Goal: Task Accomplishment & Management: Manage account settings

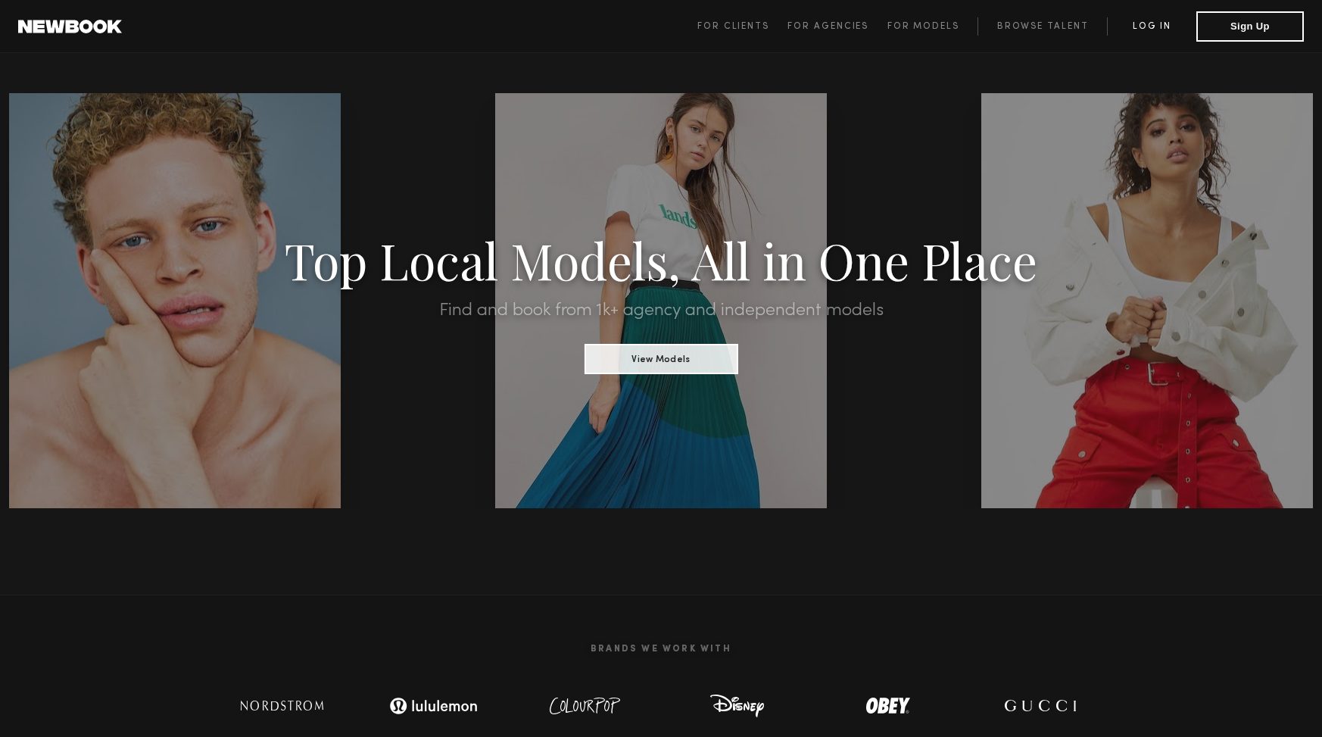
click at [1166, 29] on link "Log in" at bounding box center [1151, 26] width 89 height 18
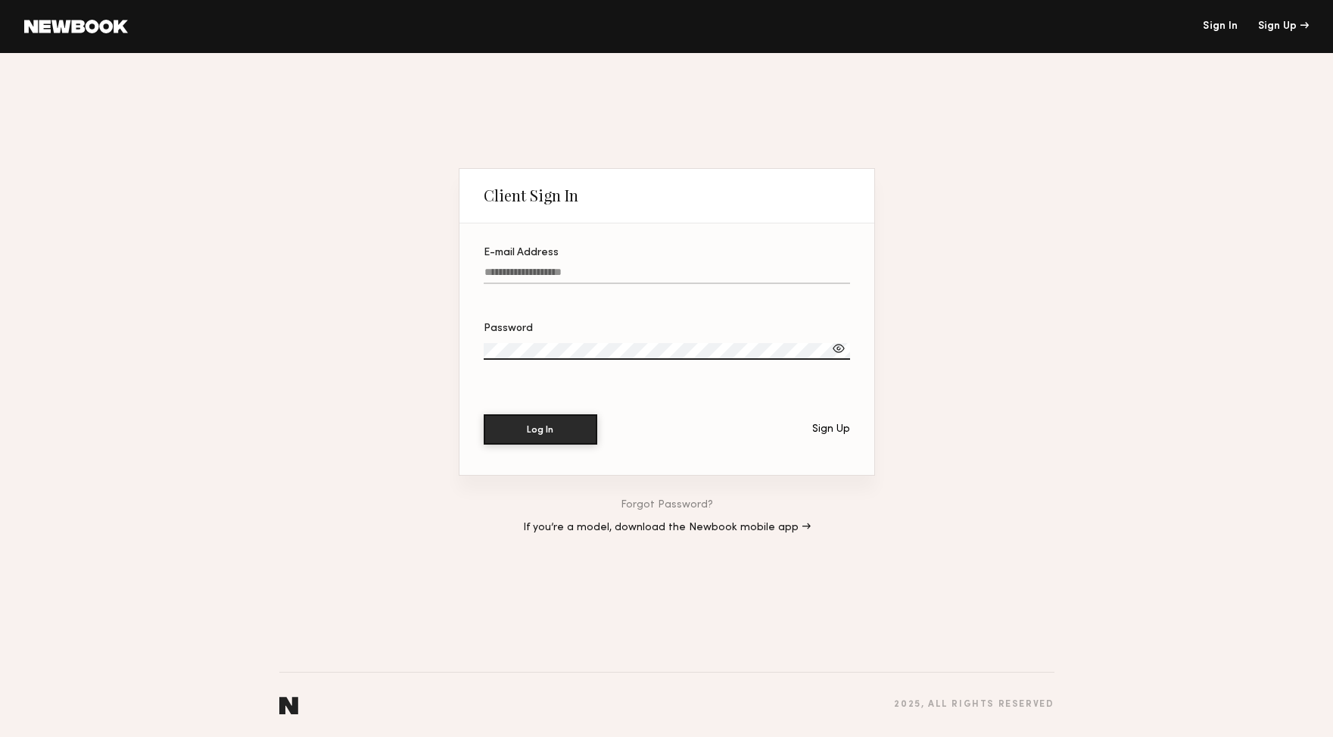
click at [701, 272] on input "E-mail Address" at bounding box center [667, 274] width 366 height 17
type input "**********"
click at [622, 344] on label "Password" at bounding box center [667, 348] width 366 height 51
click at [484, 414] on button "Log In" at bounding box center [541, 429] width 114 height 30
click at [843, 350] on div at bounding box center [838, 348] width 15 height 15
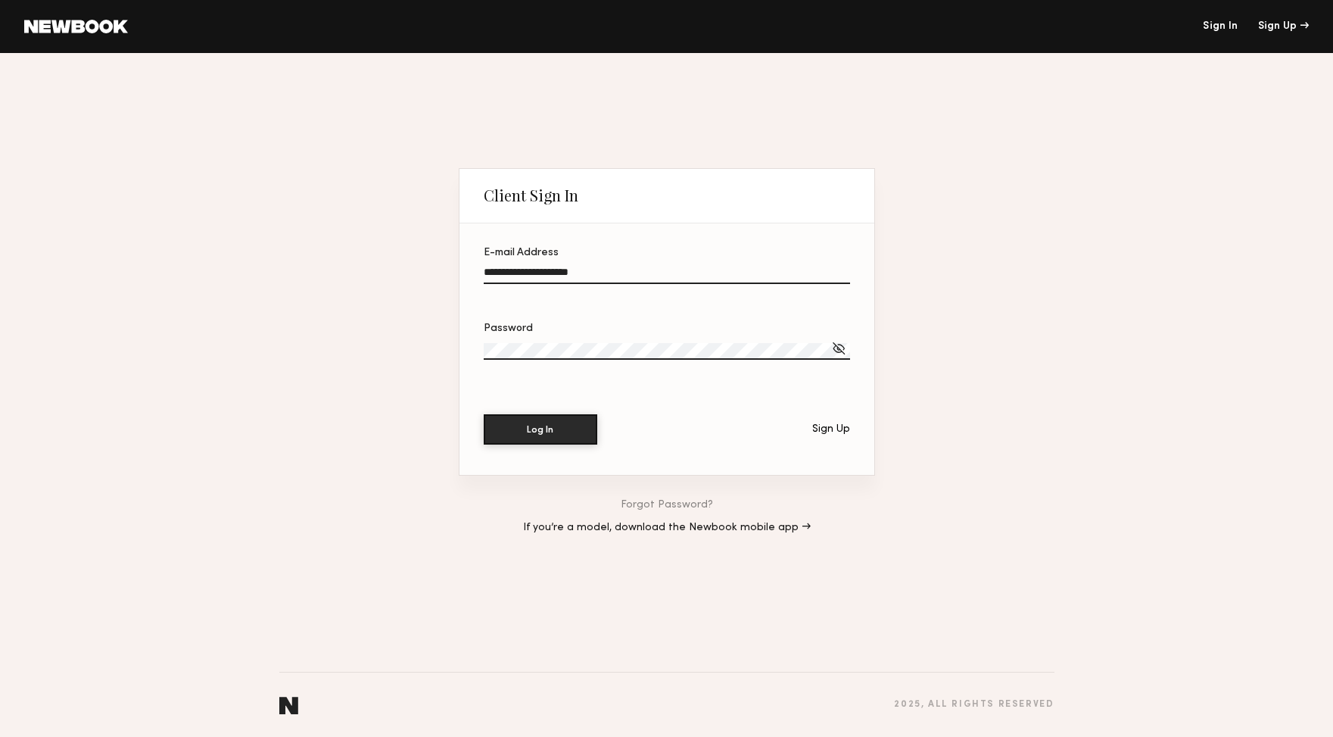
click at [484, 414] on button "Log In" at bounding box center [541, 429] width 114 height 30
click at [728, 482] on div "Forgot Password? If you’re a model, download the Newbook mobile app →" at bounding box center [667, 516] width 416 height 82
click at [735, 567] on div "**********" at bounding box center [667, 362] width 416 height 594
click at [579, 429] on button "Log In" at bounding box center [541, 428] width 114 height 30
click at [809, 524] on div "Forgot Password? If you’re a model, download the Newbook mobile app →" at bounding box center [667, 516] width 416 height 82
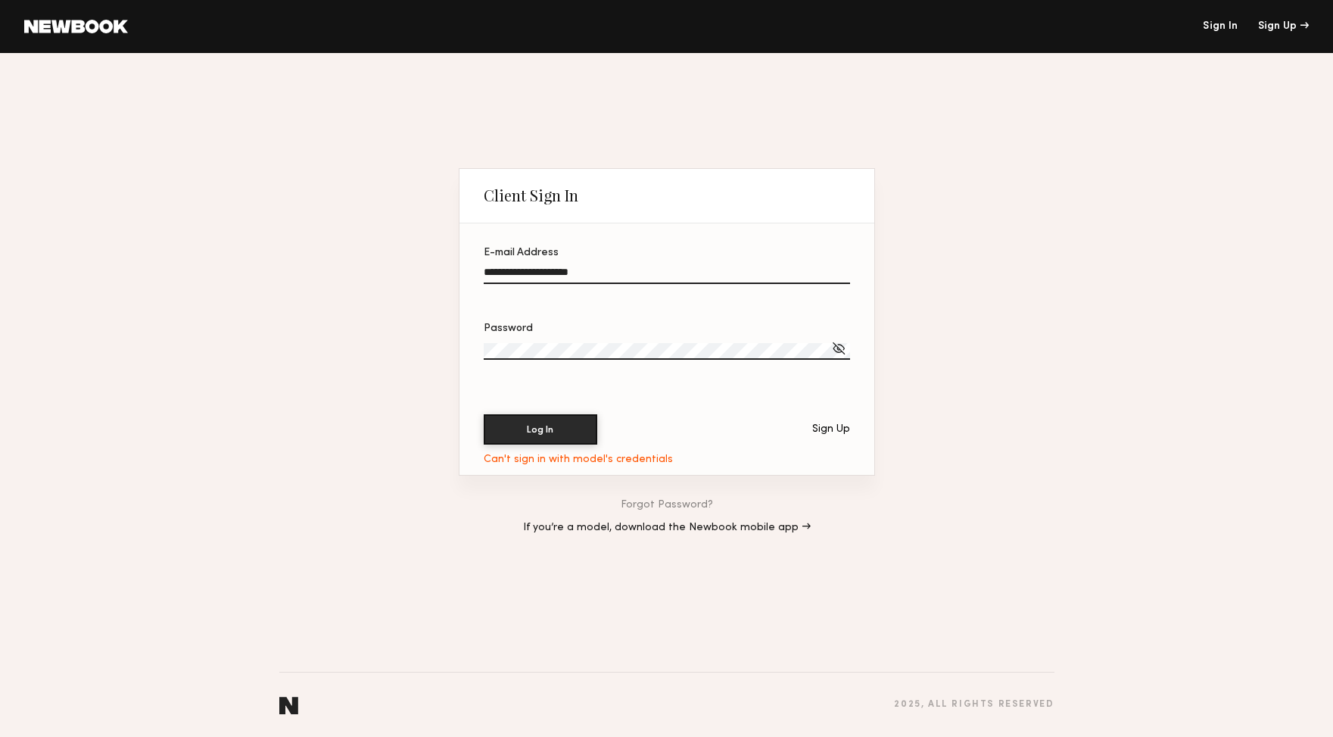
click at [785, 522] on link "If you’re a model, download the Newbook mobile app →" at bounding box center [667, 527] width 288 height 11
